Goal: Communication & Community: Answer question/provide support

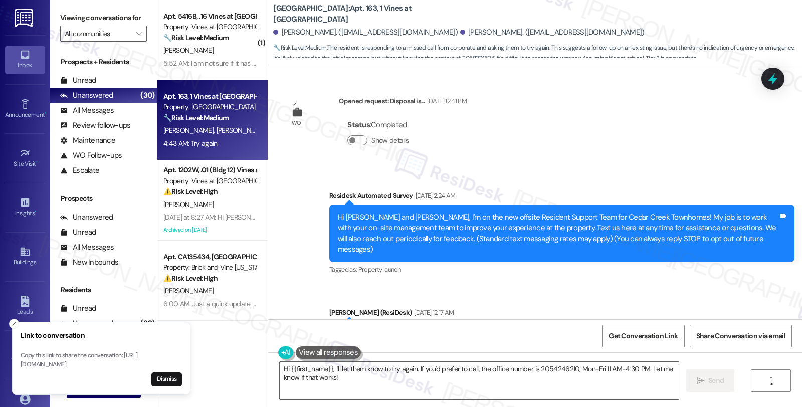
scroll to position [8419, 0]
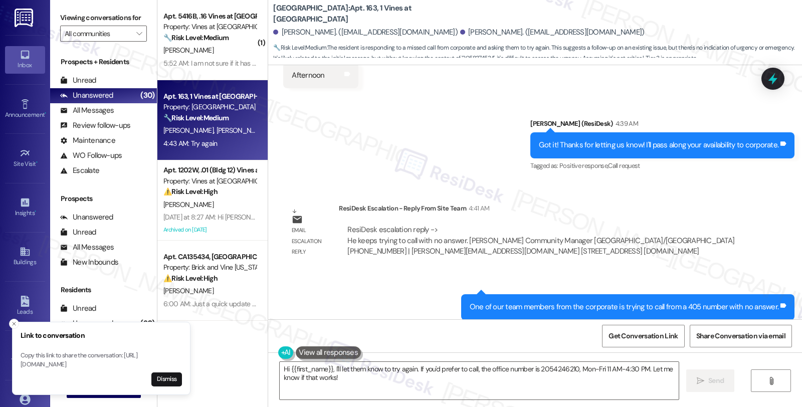
click at [639, 196] on div "Email escalation reply ResiDesk Escalation - Reply From Site Team 4:41 AM ResiD…" at bounding box center [516, 234] width 480 height 76
click at [13, 319] on button "Close toast" at bounding box center [14, 324] width 10 height 10
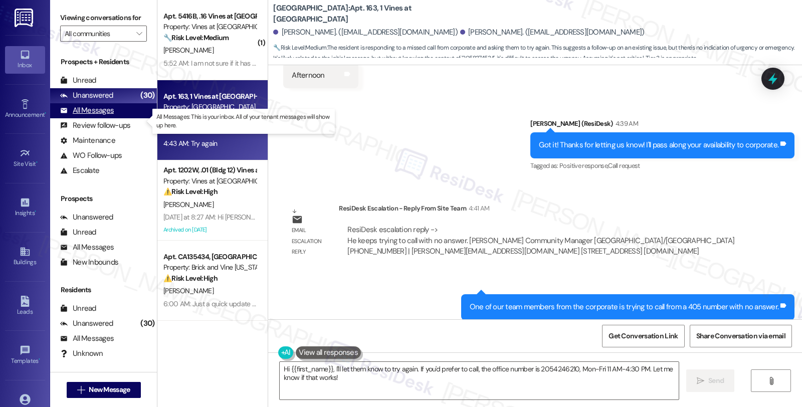
click at [113, 118] on div "All Messages (undefined)" at bounding box center [103, 110] width 107 height 15
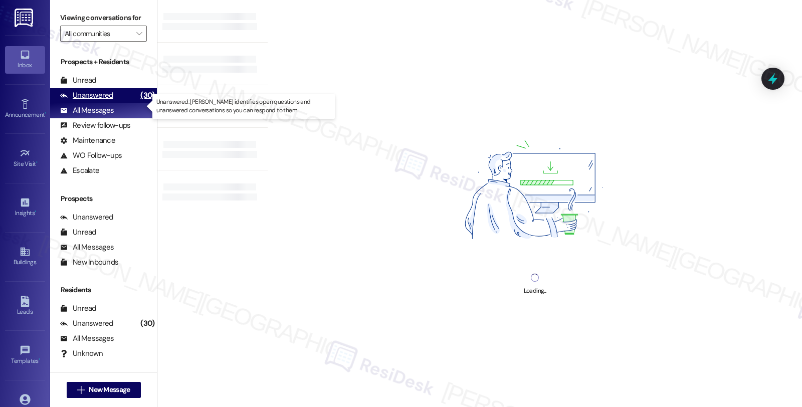
click at [117, 103] on div "Unanswered (30)" at bounding box center [103, 95] width 107 height 15
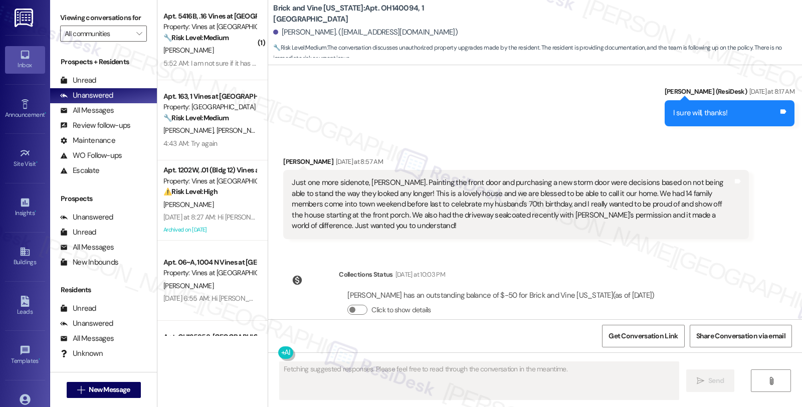
scroll to position [2487, 0]
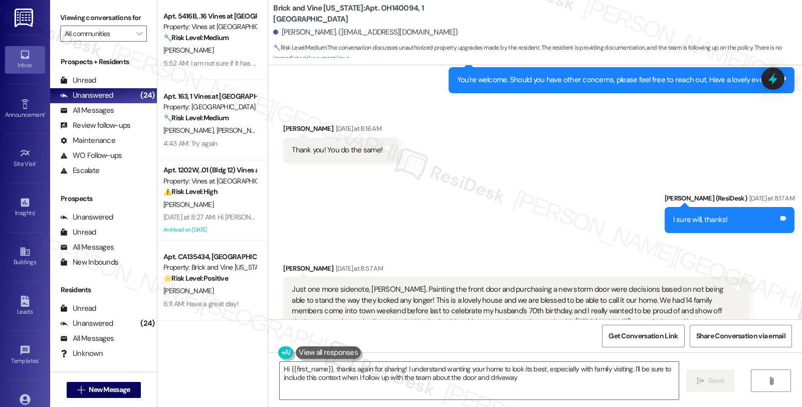
type textarea "Hi {{first_name}}, thanks again for sharing! I understand wanting your home to …"
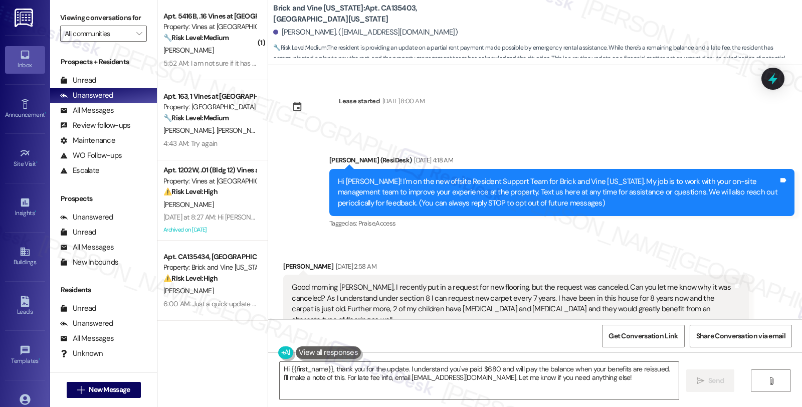
scroll to position [10492, 0]
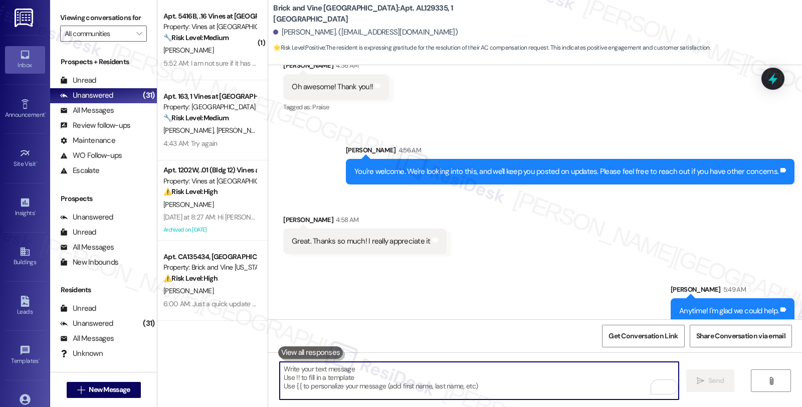
scroll to position [1576, 0]
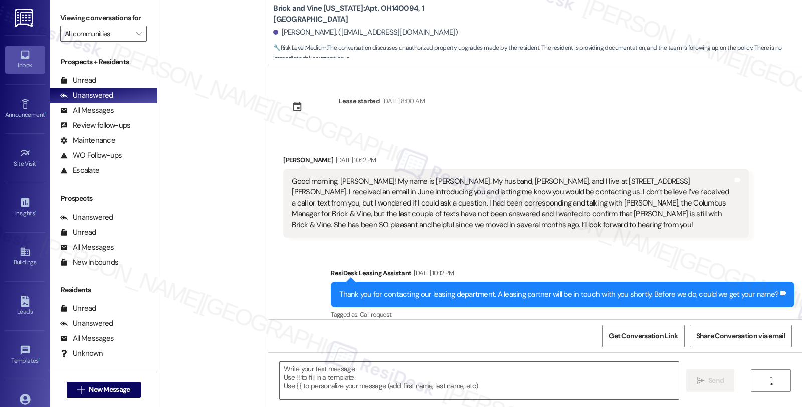
scroll to position [2675, 0]
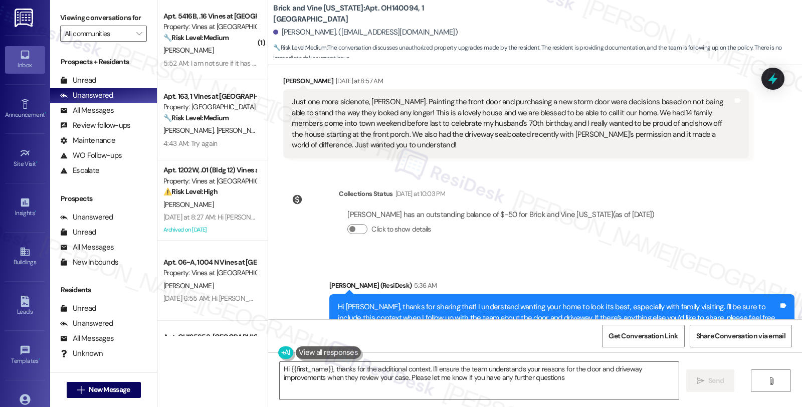
type textarea "Hi {{first_name}}, thanks for the additional context. I'll ensure the team unde…"
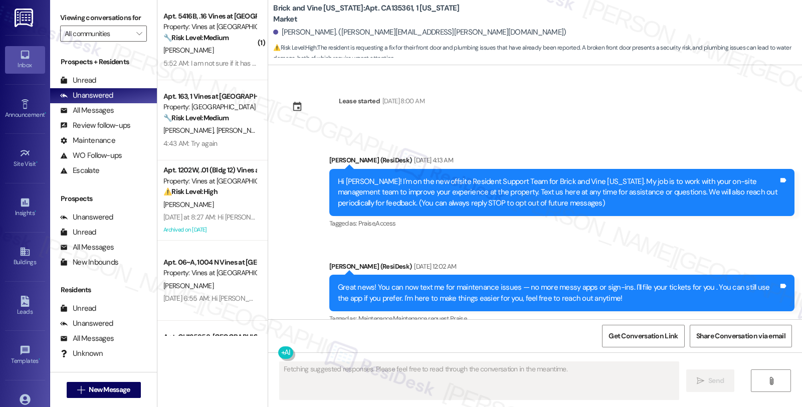
scroll to position [13857, 0]
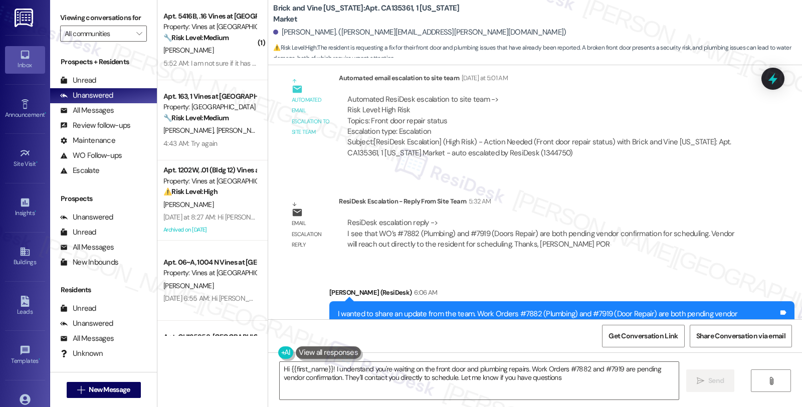
type textarea "Hi {{first_name}}! I understand you're waiting on the front door and plumbing r…"
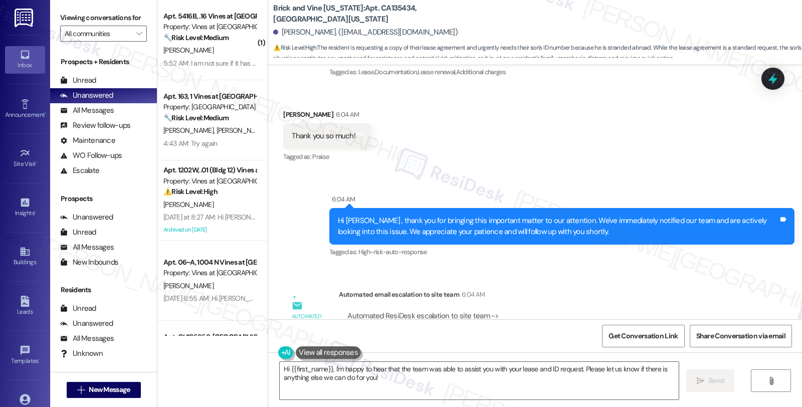
scroll to position [1818, 0]
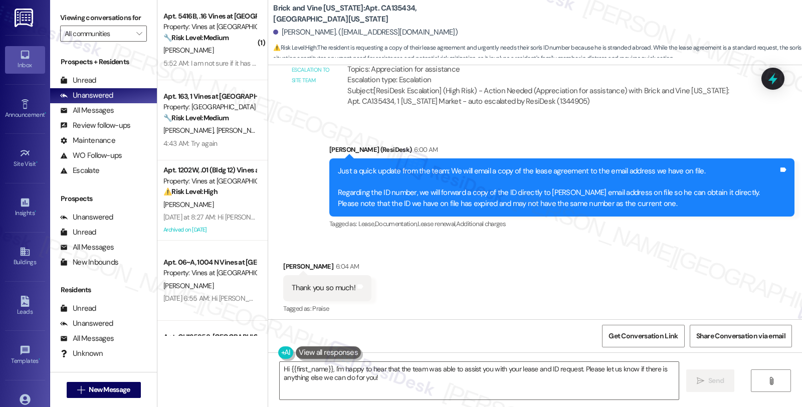
click at [283, 262] on div "Tiffany Banks 6:04 AM" at bounding box center [327, 268] width 88 height 14
copy div "Tiffany"
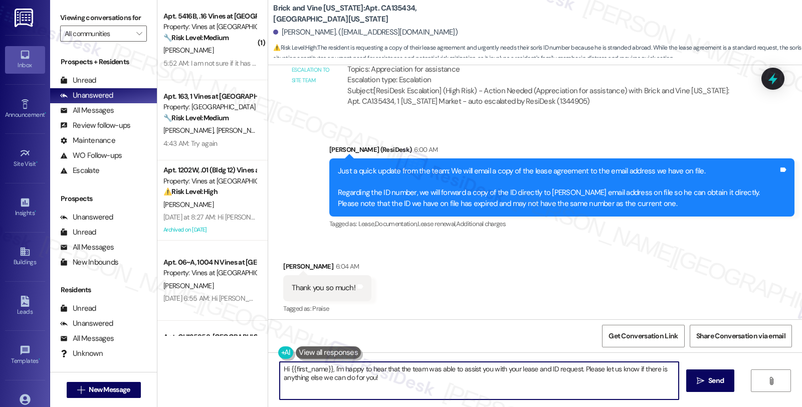
drag, startPoint x: 273, startPoint y: 369, endPoint x: 438, endPoint y: 403, distance: 169.0
click at [438, 403] on div "Hi {{first_name}}, I'm happy to hear that the team was able to assist you with …" at bounding box center [535, 390] width 534 height 75
paste textarea "Tiffany"
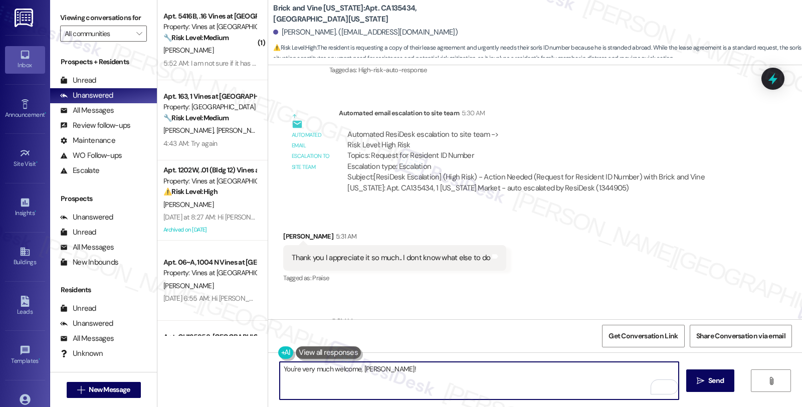
scroll to position [1651, 0]
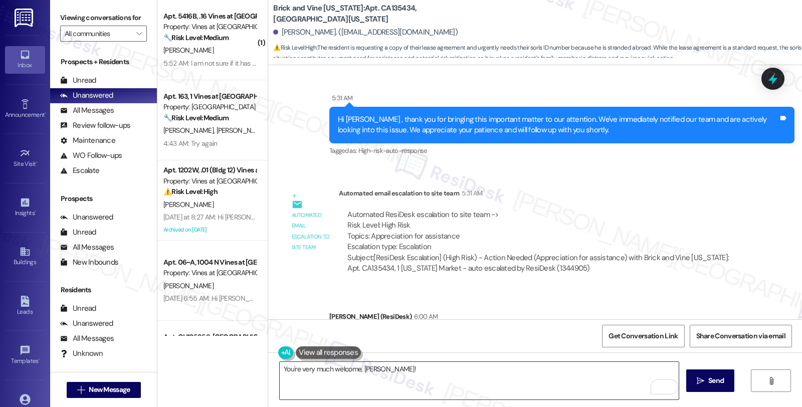
click at [407, 374] on textarea "You're very much welcome, Tiffany!" at bounding box center [479, 381] width 399 height 38
click at [400, 369] on textarea "You're very much welcome, Tiffany!" at bounding box center [479, 381] width 399 height 38
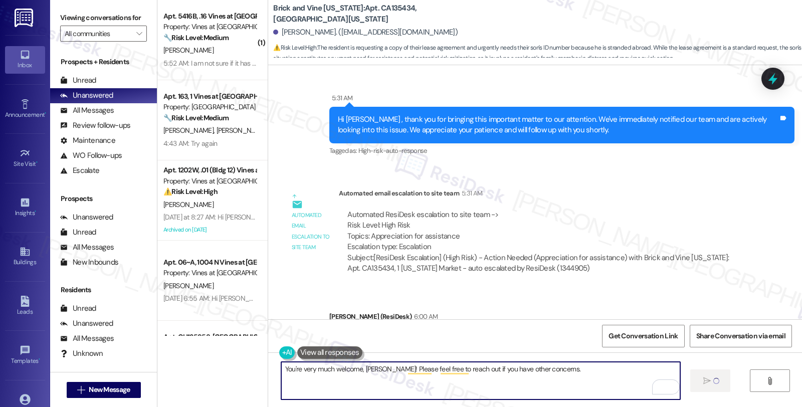
type textarea "You're very much welcome, Tiffany! Please feel free to reach out if you have ot…"
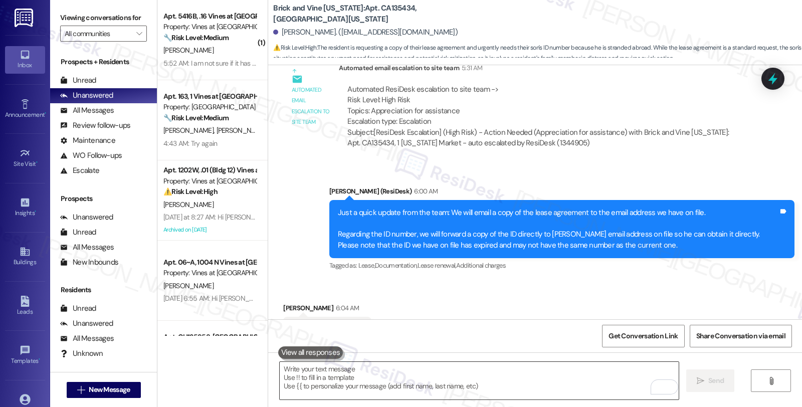
scroll to position [1822, 0]
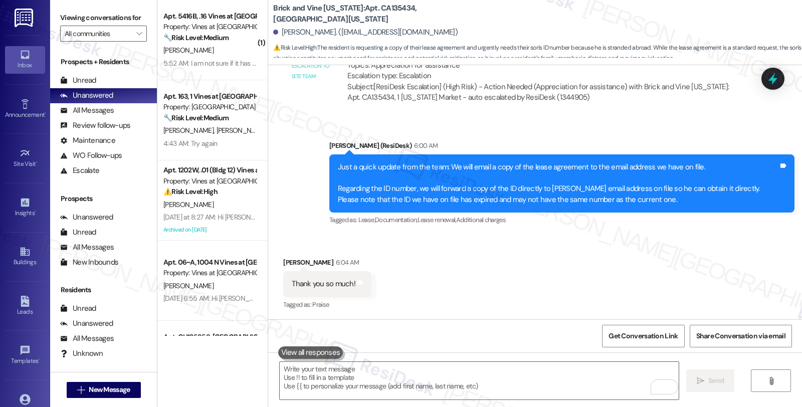
drag, startPoint x: 676, startPoint y: 253, endPoint x: 669, endPoint y: 253, distance: 6.0
click at [676, 253] on div "Received via SMS Tiffany Banks 6:04 AM Thank you so much! Tags and notes Tagged…" at bounding box center [535, 277] width 534 height 85
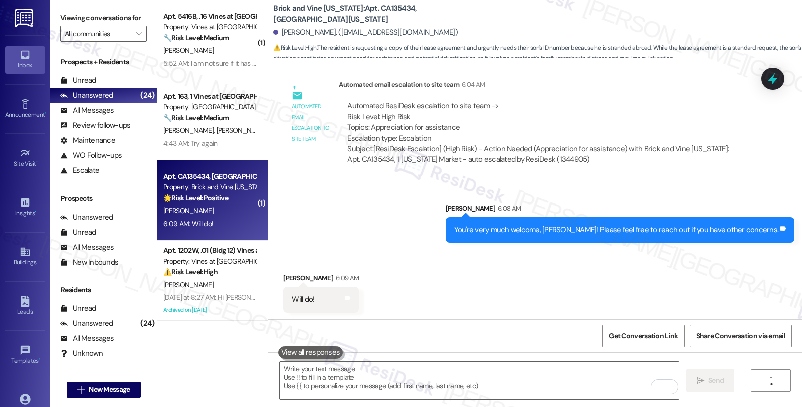
scroll to position [2181, 0]
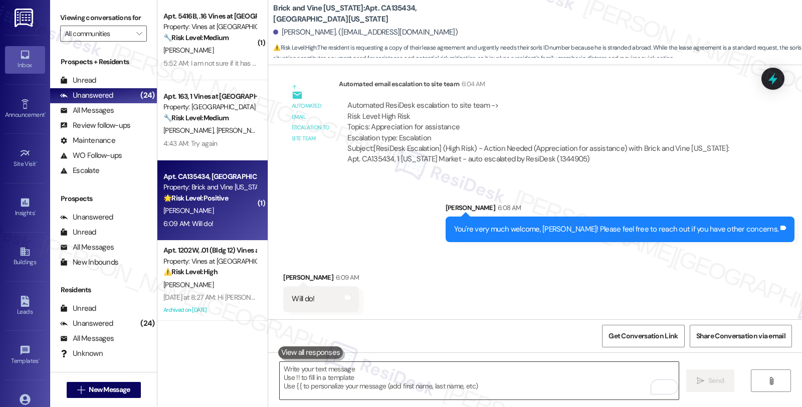
click at [362, 375] on textarea "To enrich screen reader interactions, please activate Accessibility in Grammarl…" at bounding box center [479, 381] width 399 height 38
click at [118, 118] on div "All Messages (undefined)" at bounding box center [103, 110] width 107 height 15
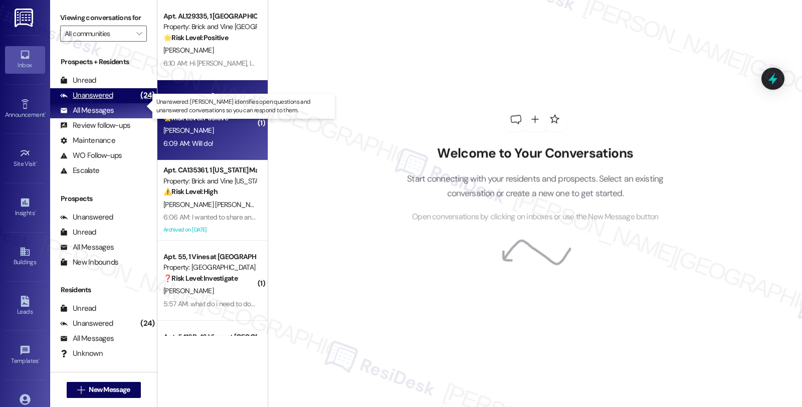
click at [120, 103] on div "Unanswered (24)" at bounding box center [103, 95] width 107 height 15
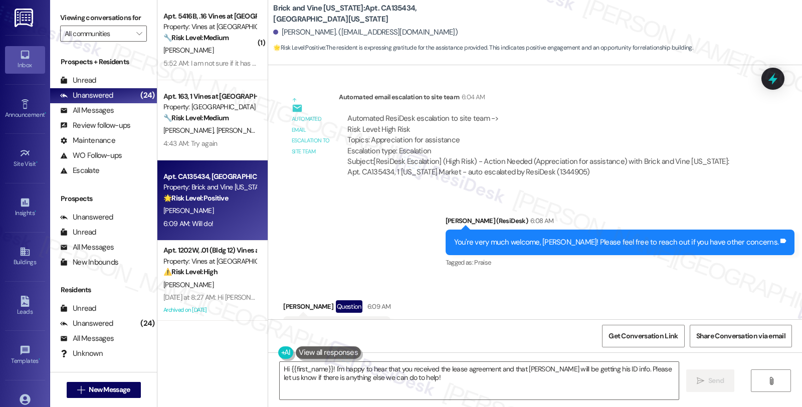
scroll to position [2212, 0]
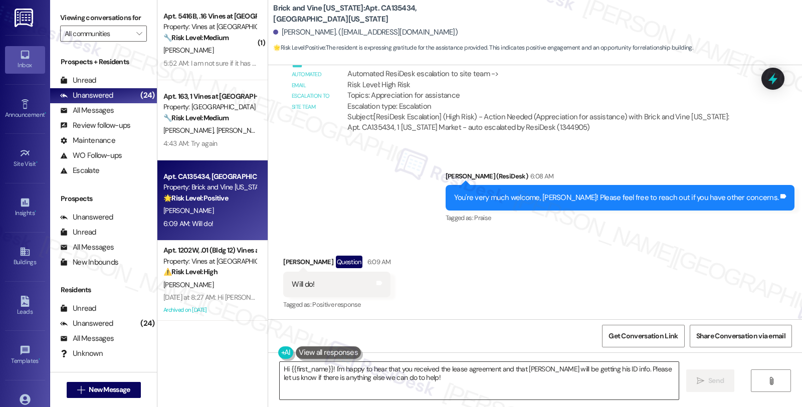
click at [411, 386] on textarea "Hi {{first_name}}! I'm happy to hear that you received the lease agreement and …" at bounding box center [479, 381] width 399 height 38
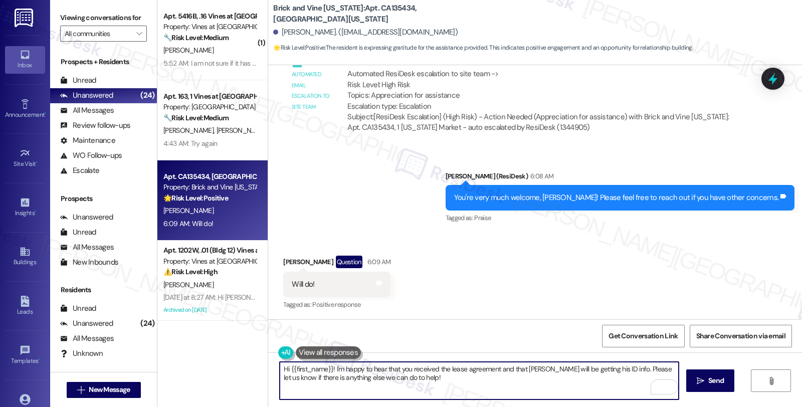
click at [380, 374] on textarea "Hi {{first_name}}! I'm happy to hear that you received the lease agreement and …" at bounding box center [479, 381] width 399 height 38
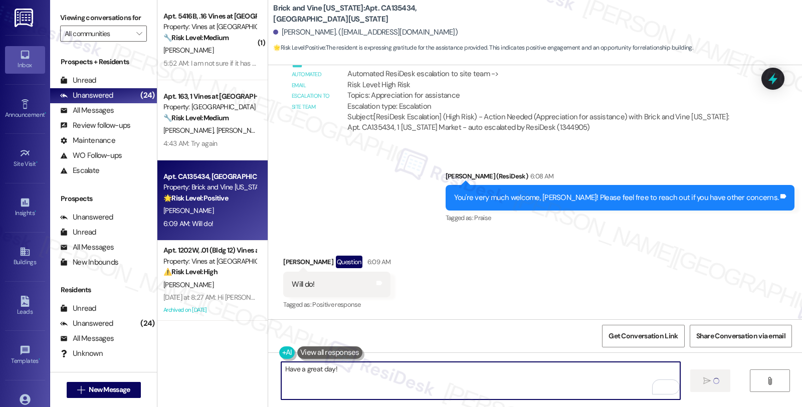
type textarea "Have a great day!"
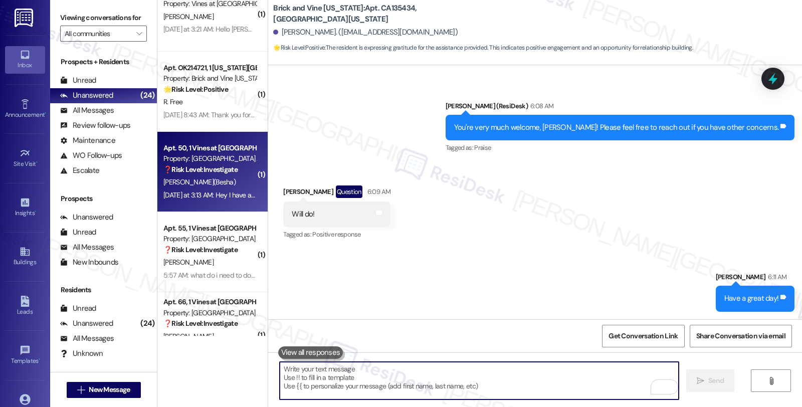
scroll to position [1670, 0]
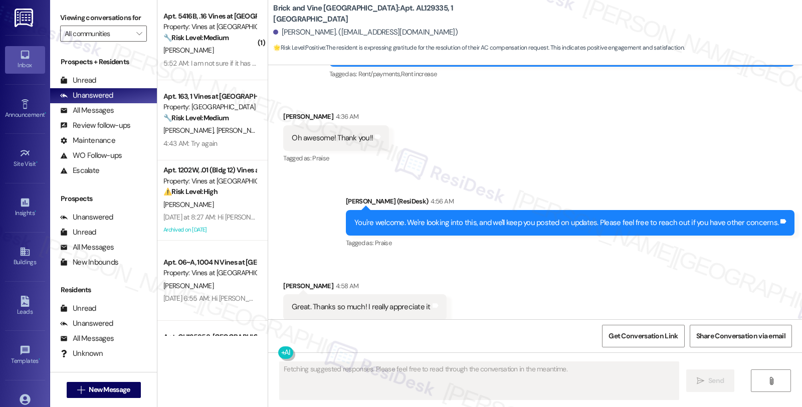
scroll to position [1536, 0]
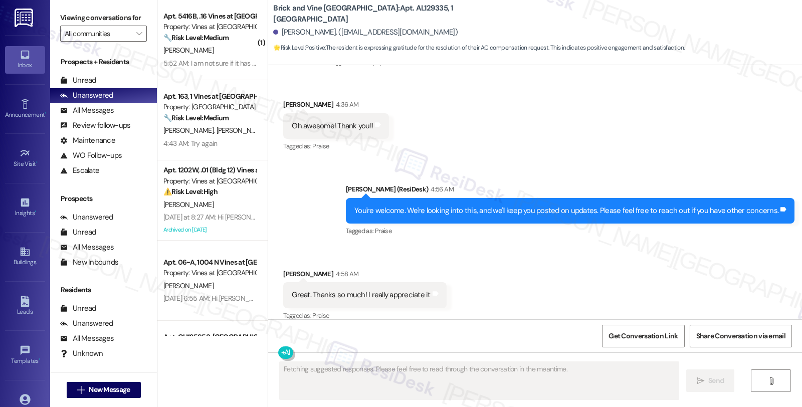
click at [549, 274] on div "Received via SMS [PERSON_NAME] 4:58 AM Great. Thanks so much! I really apprecia…" at bounding box center [535, 288] width 534 height 85
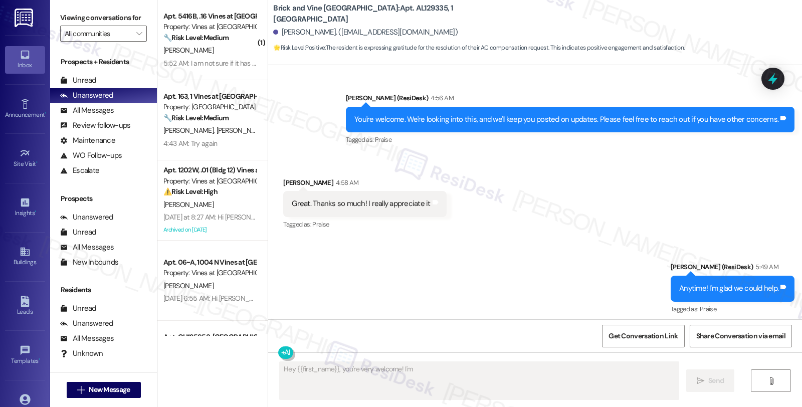
scroll to position [1712, 0]
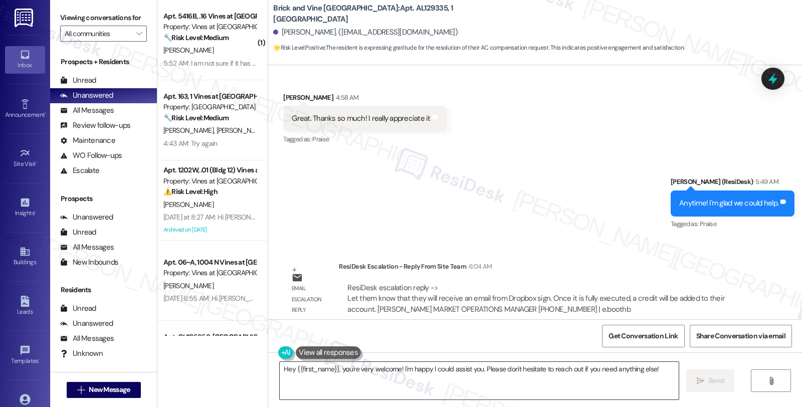
click at [334, 379] on textarea "Hey {{first_name}}, you're very welcome! I'm happy I could assist you. Please d…" at bounding box center [479, 381] width 399 height 38
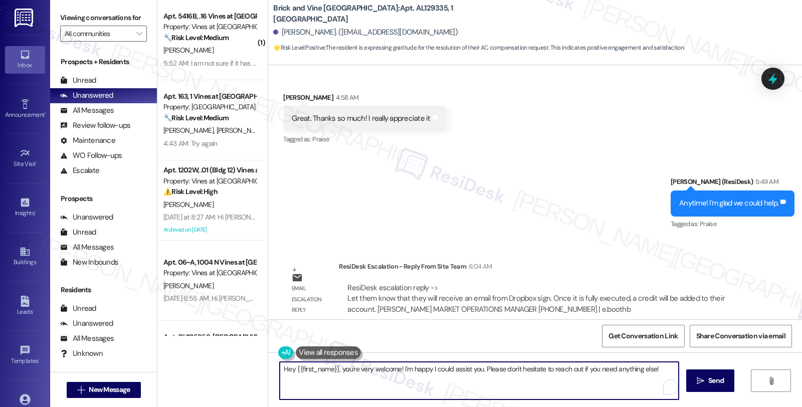
paste textarea "Let them know that they will receive an email from Dropbox sign. Once it is ful…"
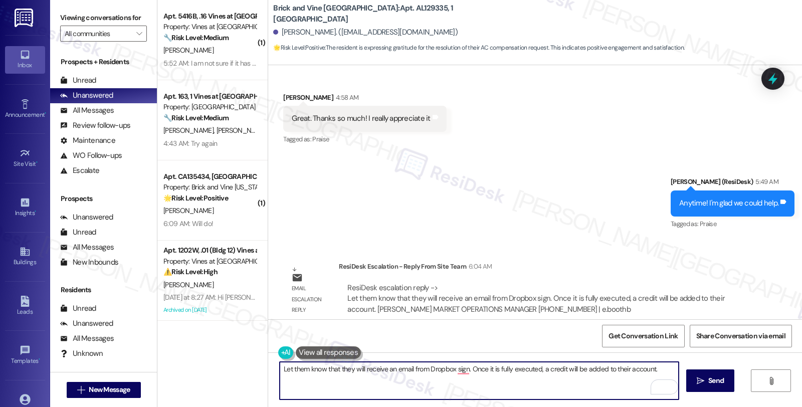
click at [280, 371] on textarea "Let them know that they will receive an email from Dropbox sign. Once it is ful…" at bounding box center [479, 381] width 399 height 38
click at [278, 31] on div "[PERSON_NAME]. ([EMAIL_ADDRESS][DOMAIN_NAME])" at bounding box center [365, 32] width 185 height 11
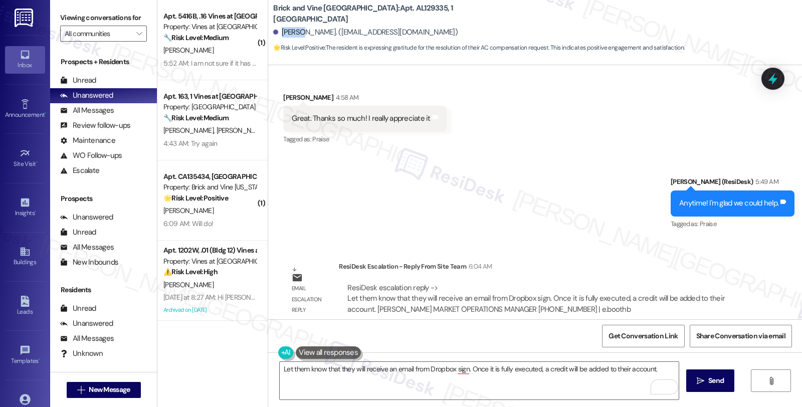
click at [278, 31] on div "[PERSON_NAME]. ([EMAIL_ADDRESS][DOMAIN_NAME])" at bounding box center [365, 32] width 185 height 11
copy div "Taira"
click at [280, 366] on textarea "Let them know that they will receive an email from Dropbox sign. Once it is ful…" at bounding box center [479, 381] width 399 height 38
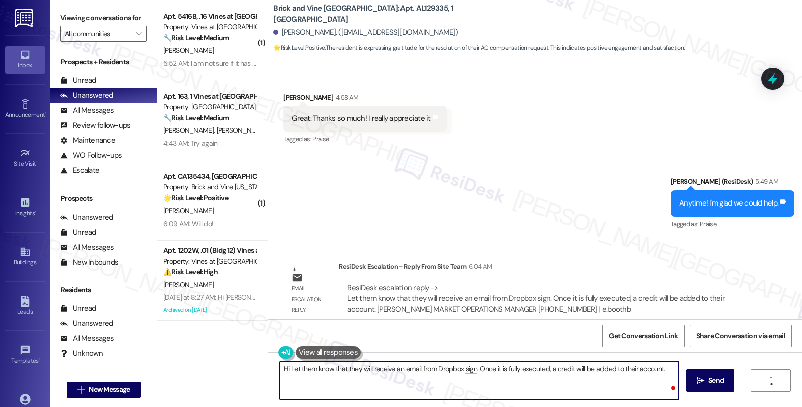
paste textarea "Taira"
click at [648, 370] on textarea "Hi [PERSON_NAME], I want you to know that you will receive an email from Dropbo…" at bounding box center [479, 381] width 399 height 38
click at [388, 384] on textarea "Hi [PERSON_NAME], I want you to know that you will receive an email from Dropbo…" at bounding box center [479, 381] width 399 height 38
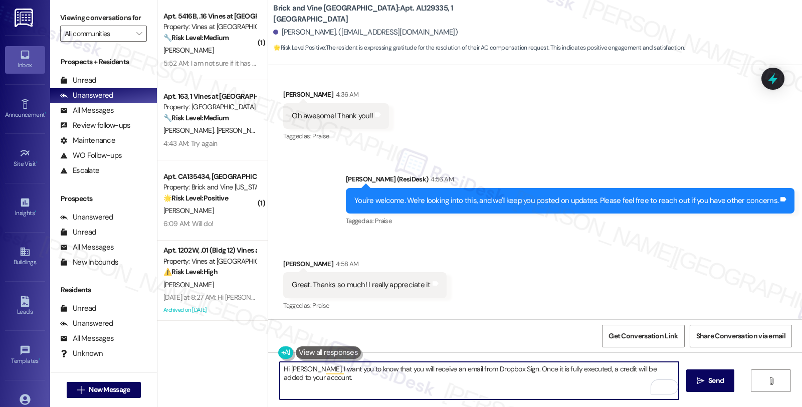
scroll to position [1545, 0]
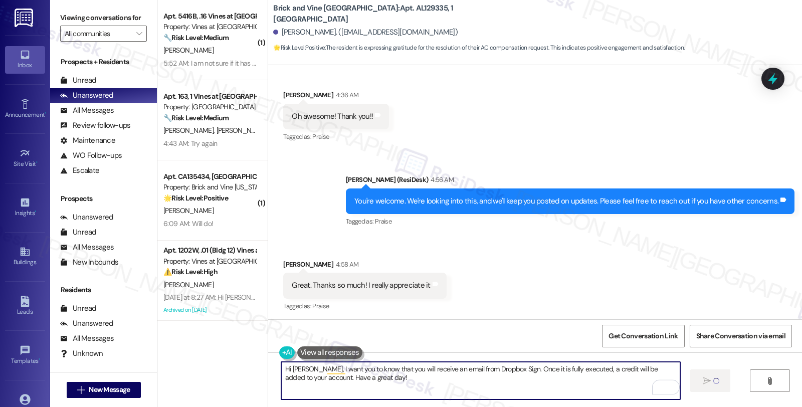
type textarea "Hi [PERSON_NAME], I want you to know that you will receive an email from Dropbo…"
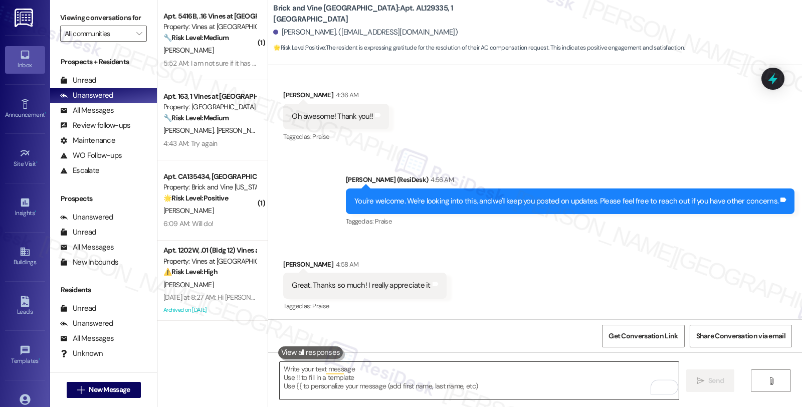
scroll to position [1536, 0]
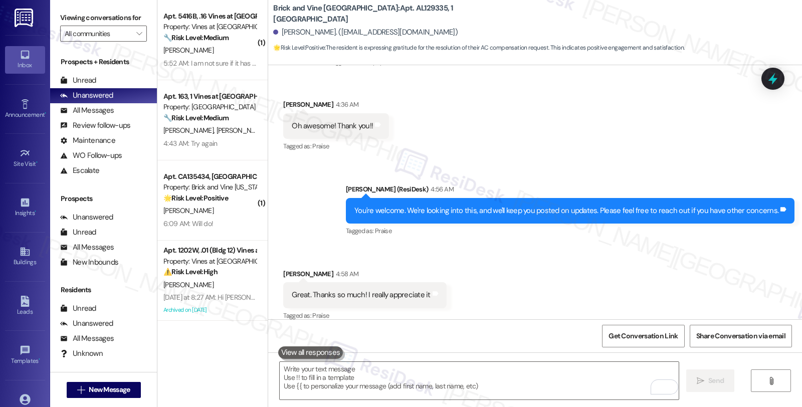
click at [647, 266] on div "Received via SMS [PERSON_NAME] 4:58 AM Great. Thanks so much! I really apprecia…" at bounding box center [535, 288] width 534 height 85
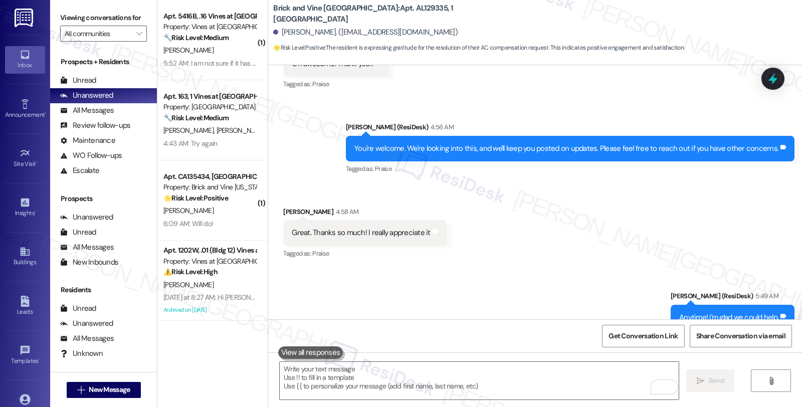
scroll to position [1792, 0]
